Goal: Transaction & Acquisition: Purchase product/service

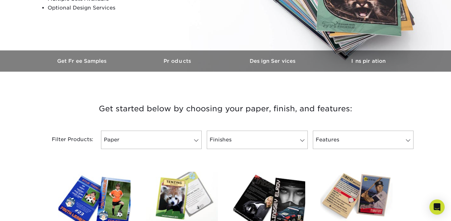
scroll to position [174, 0]
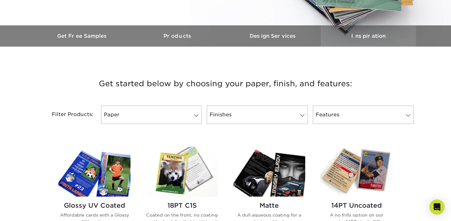
click at [370, 34] on h3 "Inspiration" at bounding box center [367, 36] width 95 height 6
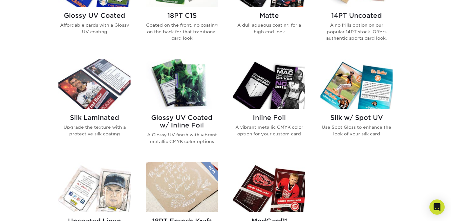
scroll to position [369, 0]
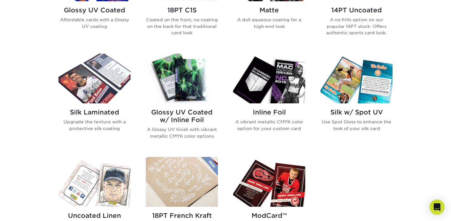
click at [266, 109] on h2 "Inline Foil" at bounding box center [269, 113] width 72 height 8
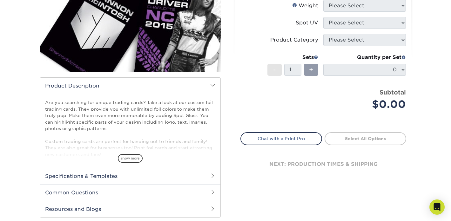
scroll to position [117, 0]
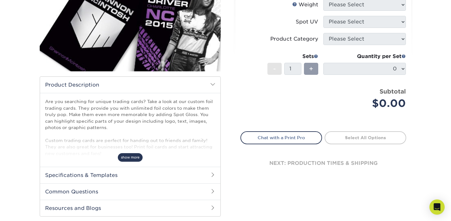
click at [135, 158] on span "show more" at bounding box center [130, 157] width 25 height 9
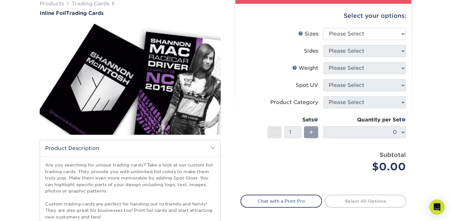
scroll to position [0, 0]
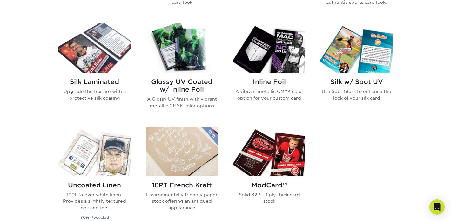
scroll to position [401, 0]
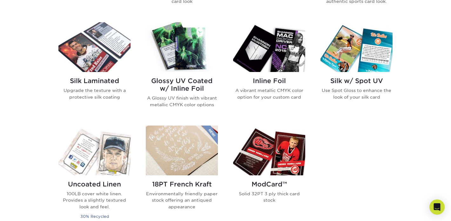
click at [258, 147] on img at bounding box center [269, 151] width 72 height 50
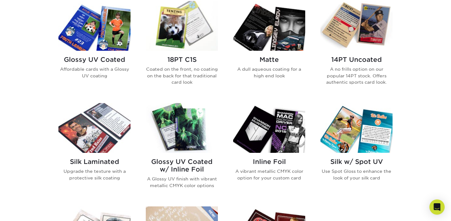
scroll to position [316, 0]
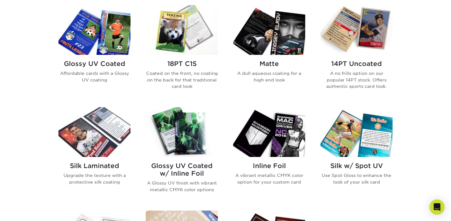
click at [103, 39] on img at bounding box center [94, 30] width 72 height 50
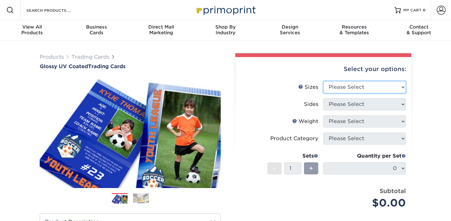
click at [381, 85] on select "Please Select 2.5" x 3.5"" at bounding box center [364, 87] width 82 height 12
select select "2.50x3.50"
click at [323, 81] on select "Please Select 2.5" x 3.5"" at bounding box center [364, 87] width 82 height 12
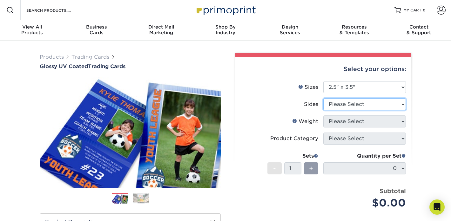
click at [368, 104] on select "Please Select Print Both Sides Print Front Only" at bounding box center [364, 104] width 82 height 12
select select "32d3c223-f82c-492b-b915-ba065a00862f"
click at [323, 98] on select "Please Select Print Both Sides Print Front Only" at bounding box center [364, 104] width 82 height 12
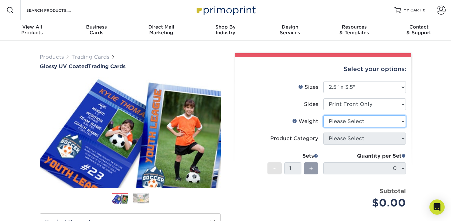
click at [359, 121] on select "Please Select 16PT 14PT 18PT C1S" at bounding box center [364, 121] width 82 height 12
select select "18PTC1S"
click at [323, 115] on select "Please Select 16PT 14PT 18PT C1S" at bounding box center [364, 121] width 82 height 12
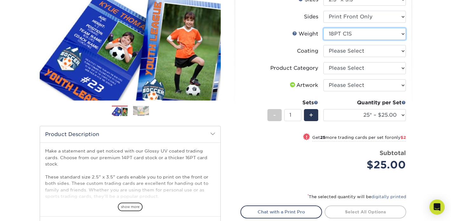
scroll to position [89, 0]
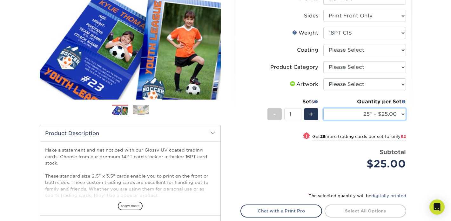
click at [405, 115] on select "25* – $25.00 50* – $27.00 75* – $28.00 100* – $38.00 250* – $48.00 500 – $58.00…" at bounding box center [364, 114] width 82 height 12
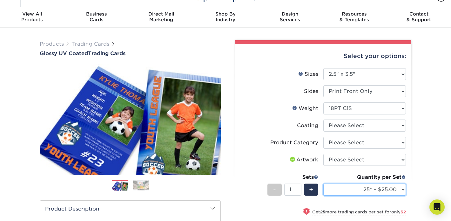
scroll to position [5, 0]
